Goal: Transaction & Acquisition: Subscribe to service/newsletter

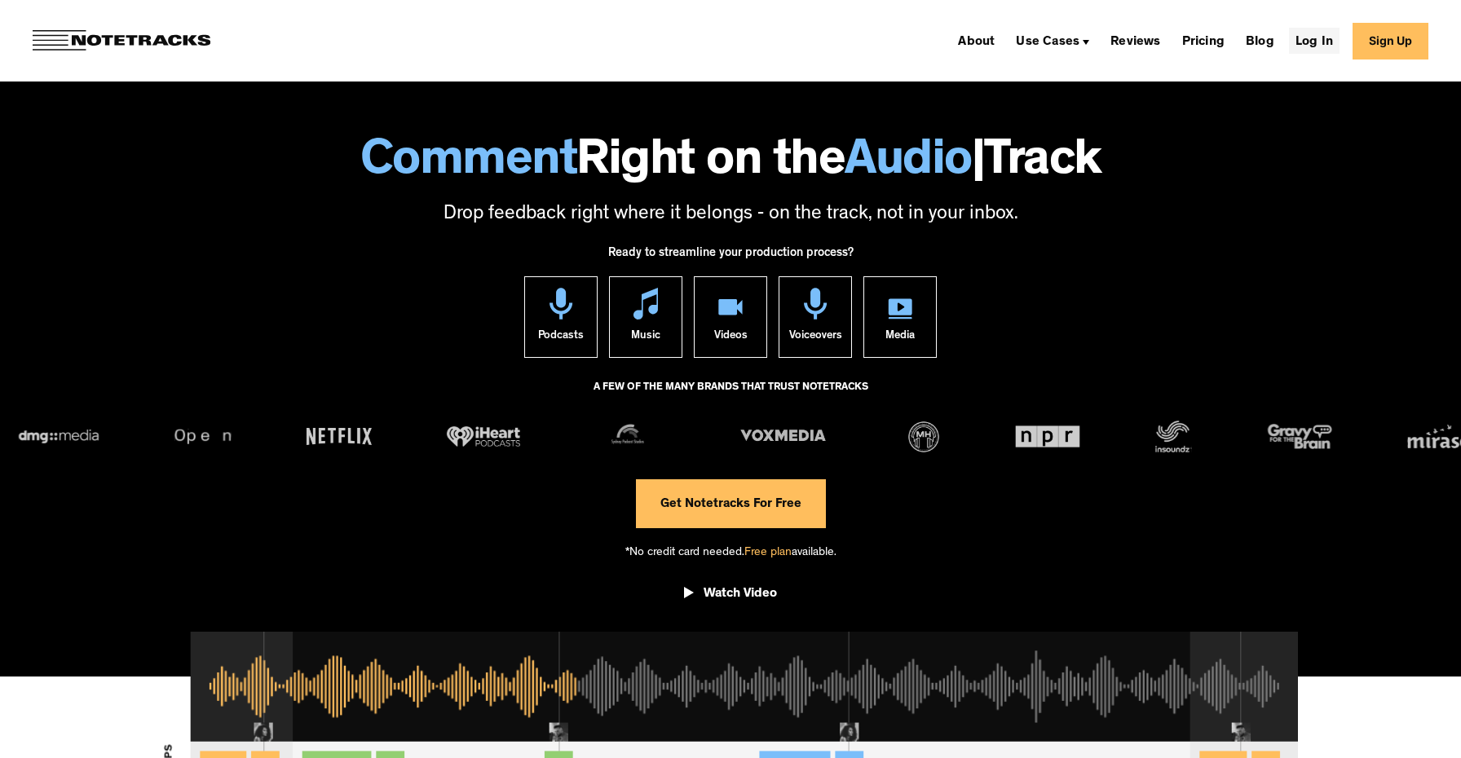
click at [1317, 44] on link "Log In" at bounding box center [1314, 41] width 51 height 26
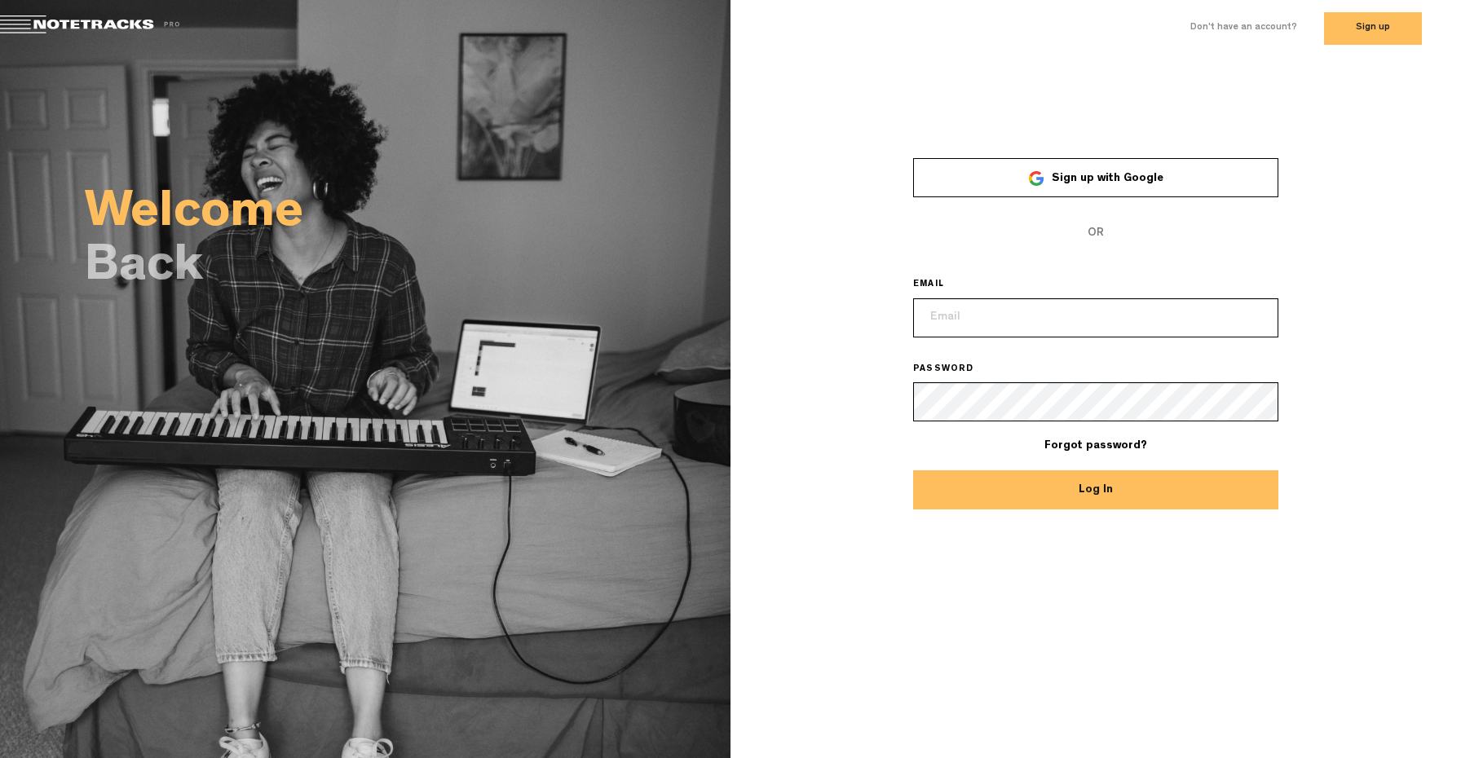
click at [1380, 29] on button "Sign up" at bounding box center [1373, 28] width 98 height 33
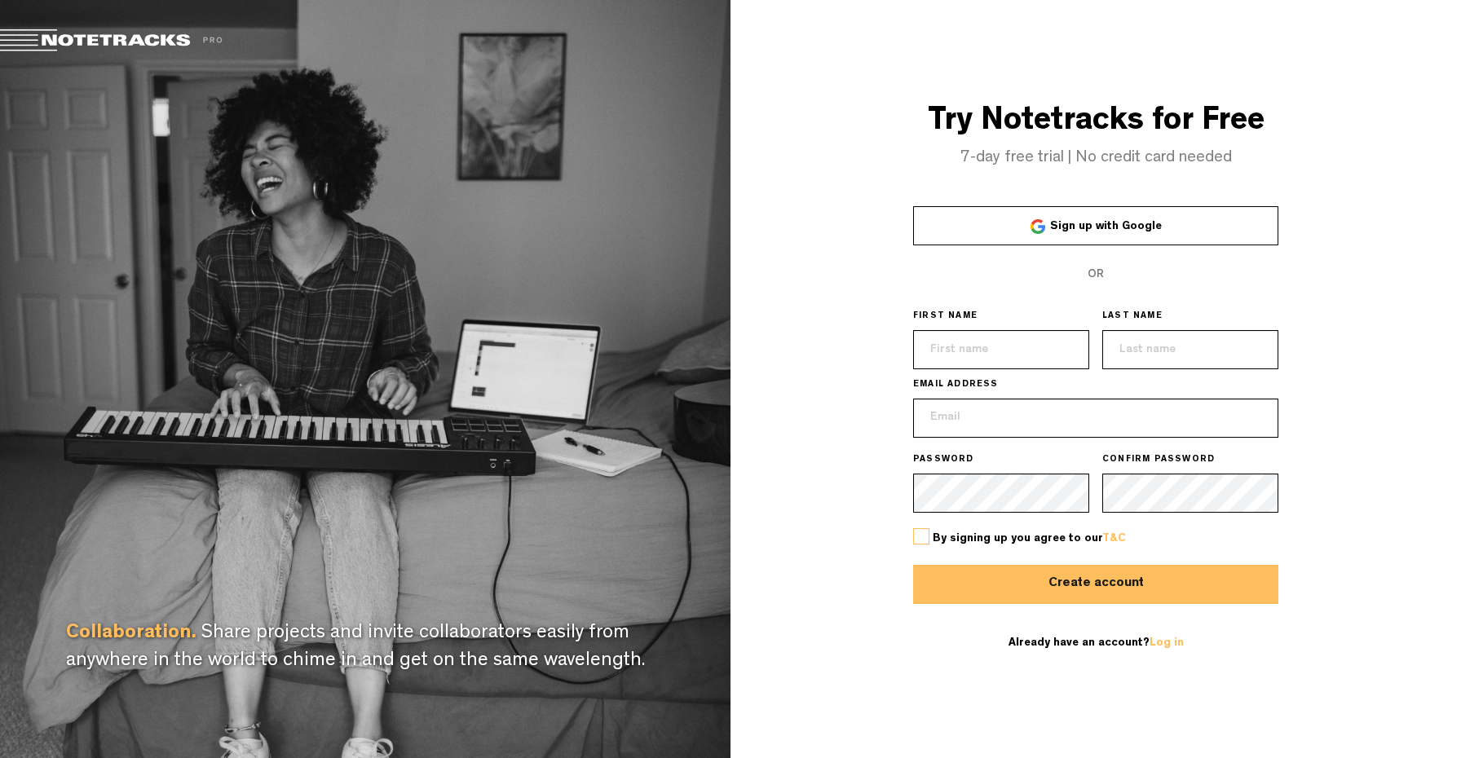
click at [827, 289] on div "Try Notetracks for Free 7-day free trial | No credit card needed Sign up with G…" at bounding box center [1095, 379] width 730 height 758
